Goal: Find specific page/section: Find specific page/section

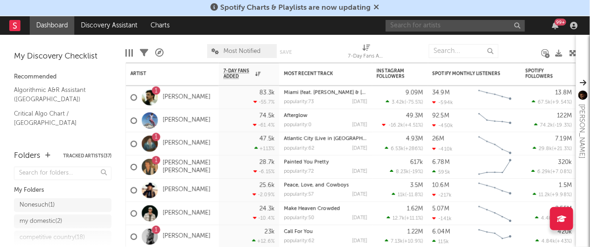
click at [516, 29] on input "text" at bounding box center [455, 26] width 139 height 12
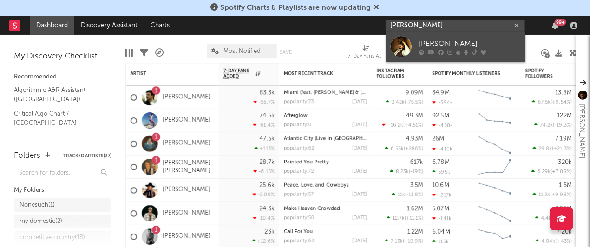
type input "[PERSON_NAME]"
click at [448, 45] on div "[PERSON_NAME]" at bounding box center [470, 44] width 102 height 11
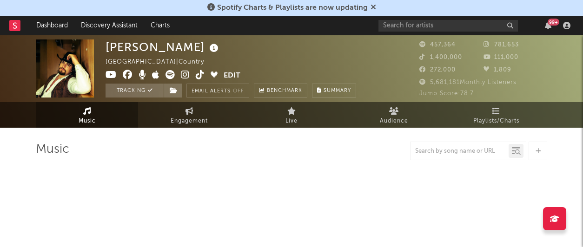
select select "6m"
